Goal: Task Accomplishment & Management: Use online tool/utility

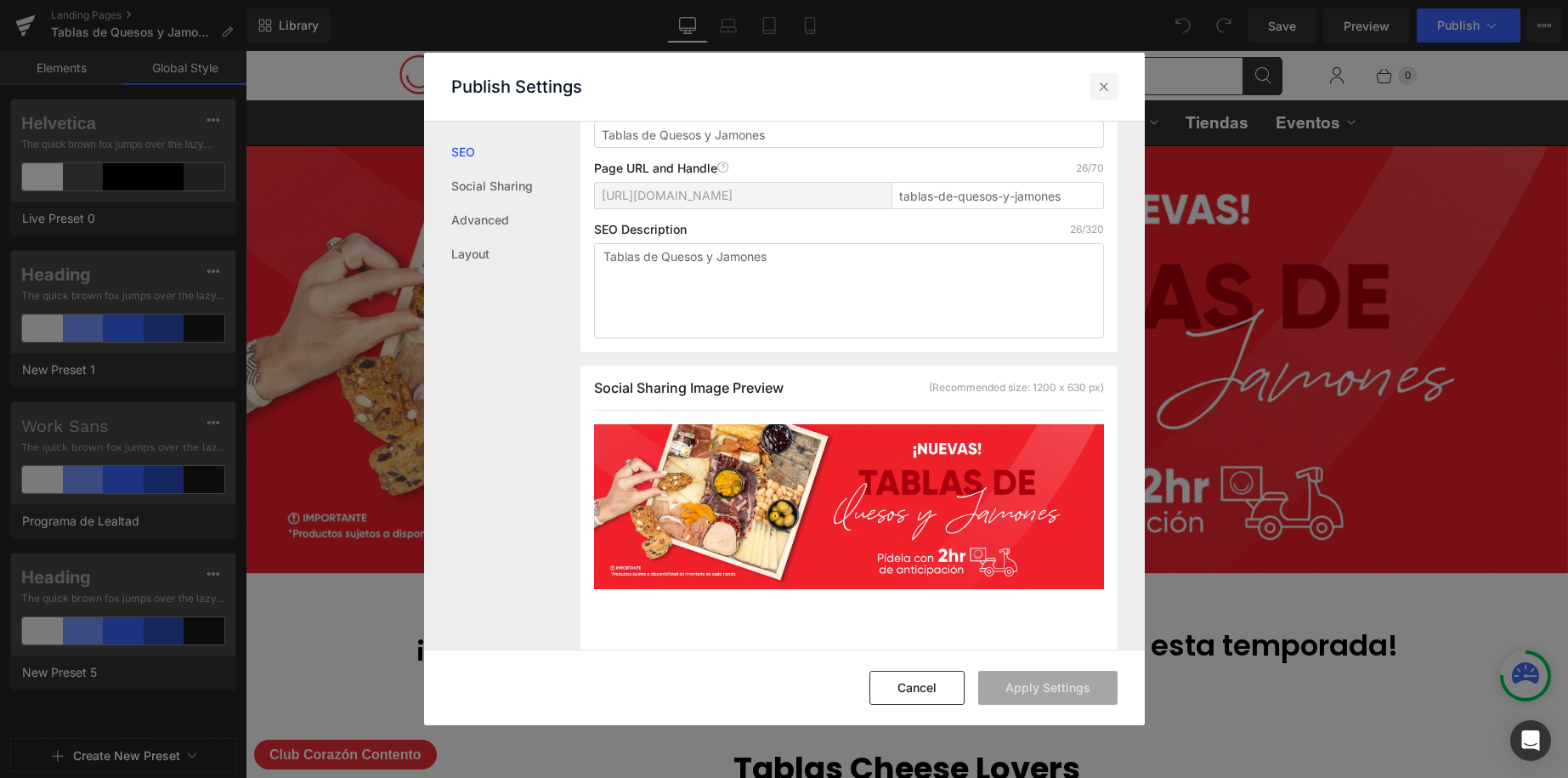
drag, startPoint x: 1102, startPoint y: 85, endPoint x: 1253, endPoint y: 48, distance: 155.5
click at [1102, 85] on icon at bounding box center [1104, 86] width 17 height 17
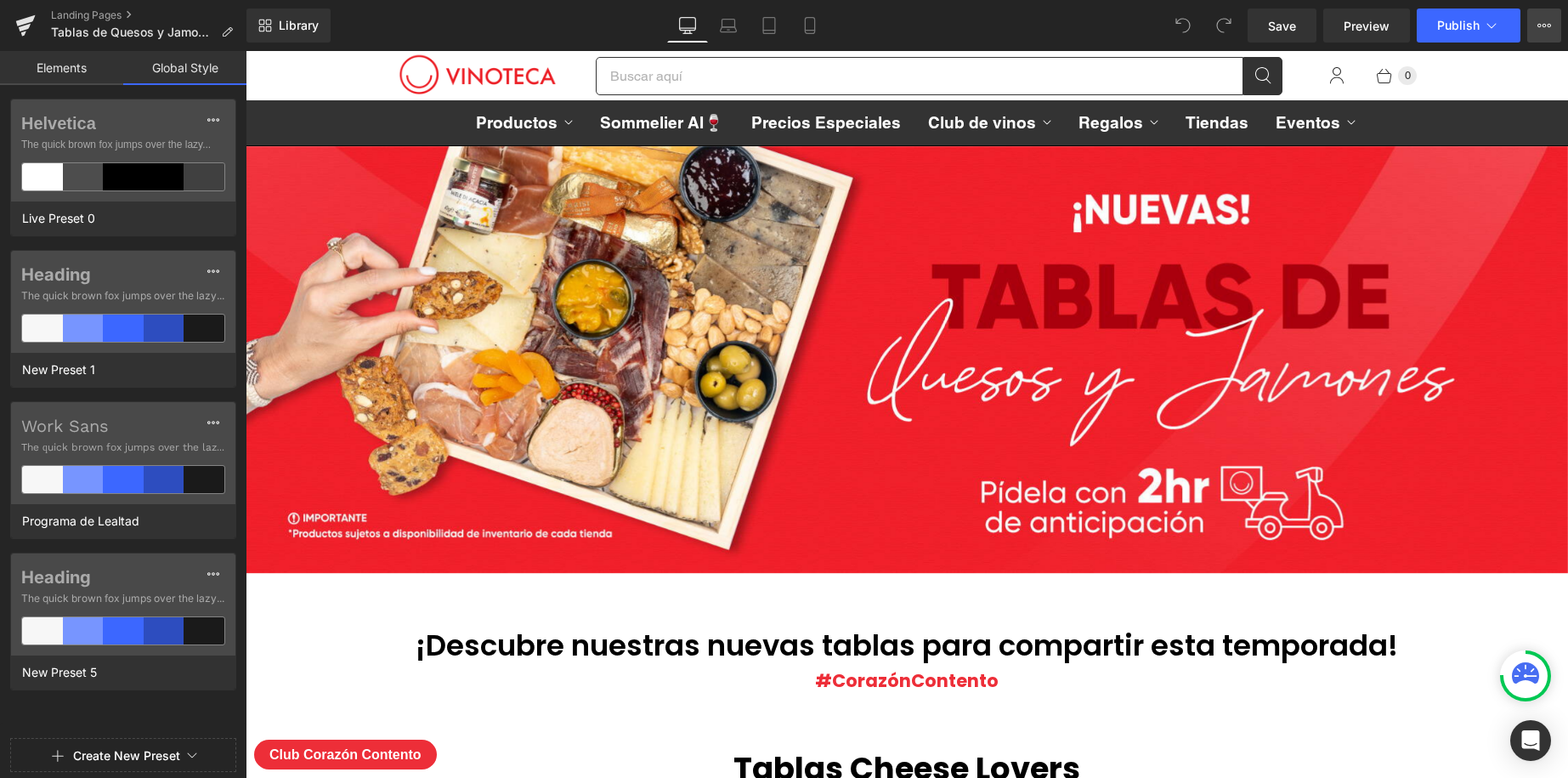
click at [1537, 33] on button "View Live Page View with current Template Save Template to Library Schedule Pub…" at bounding box center [1544, 26] width 34 height 34
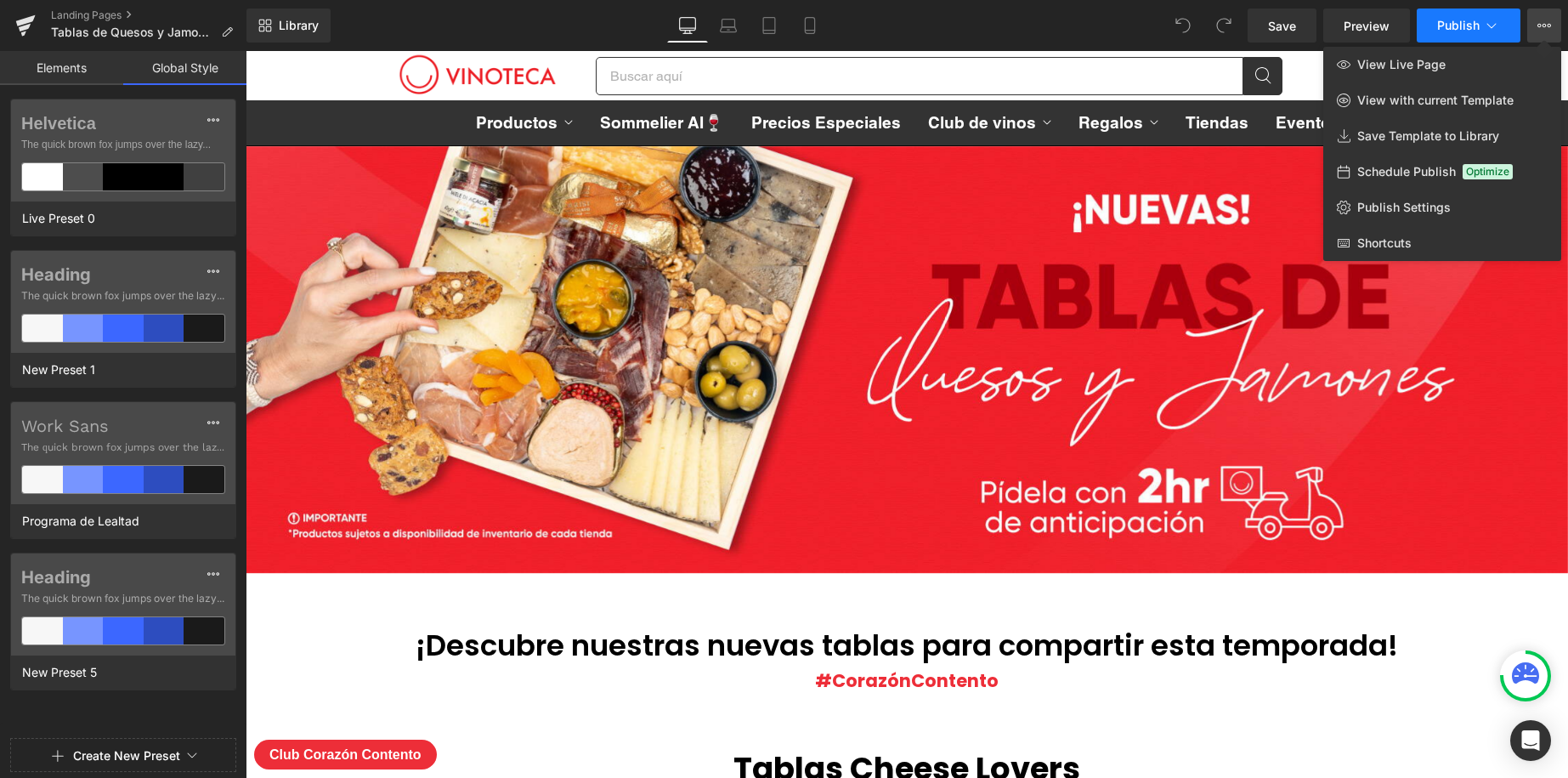
click at [1472, 26] on span "Publish" at bounding box center [1458, 26] width 43 height 14
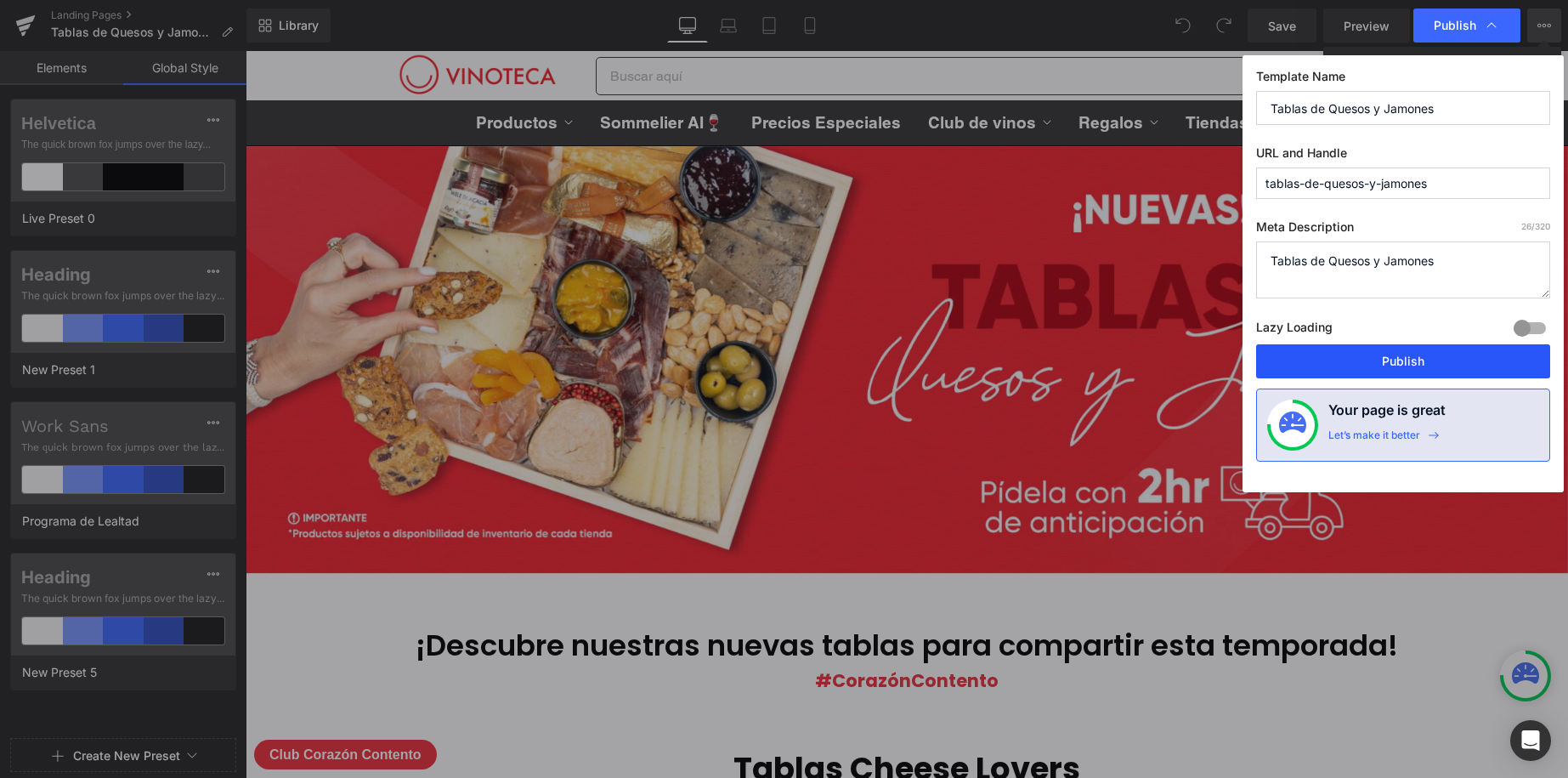
click at [1376, 358] on button "Publish" at bounding box center [1403, 361] width 294 height 34
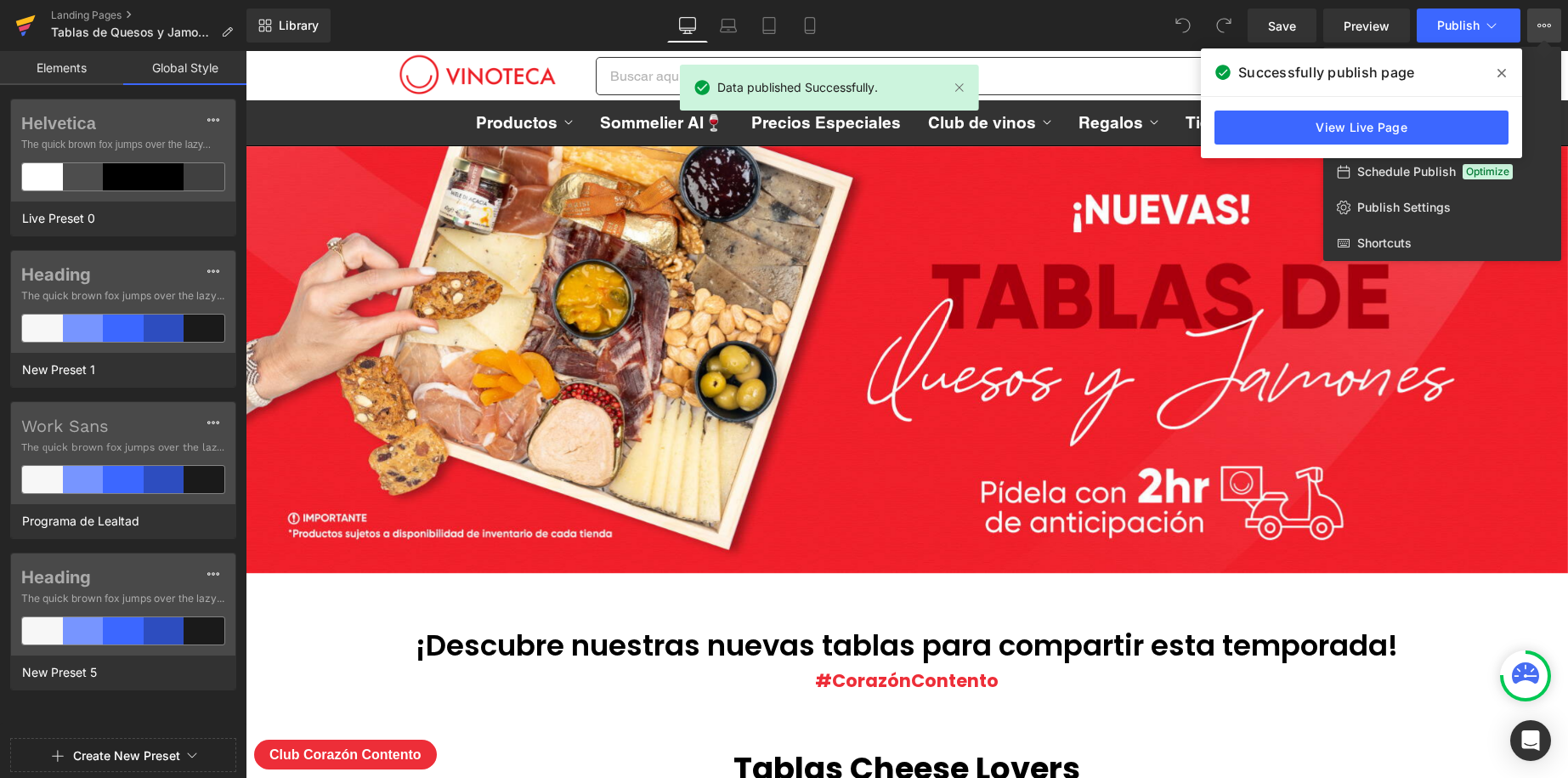
click at [28, 21] on icon at bounding box center [26, 20] width 20 height 11
